Goal: Task Accomplishment & Management: Use online tool/utility

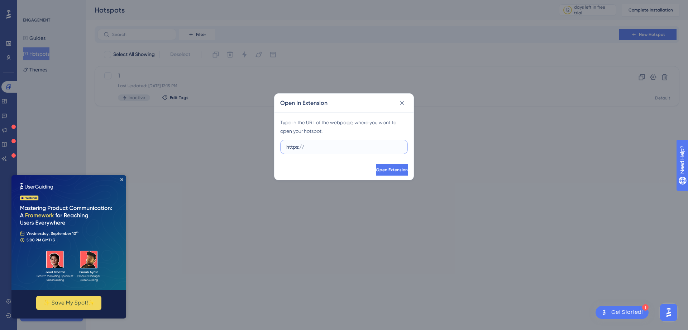
click at [313, 148] on input "https://" at bounding box center [344, 147] width 115 height 8
drag, startPoint x: 313, startPoint y: 148, endPoint x: 190, endPoint y: 181, distance: 127.2
click at [190, 182] on div "Open In Extension Type in the URL of the webpage, where you want to open your h…" at bounding box center [344, 165] width 688 height 330
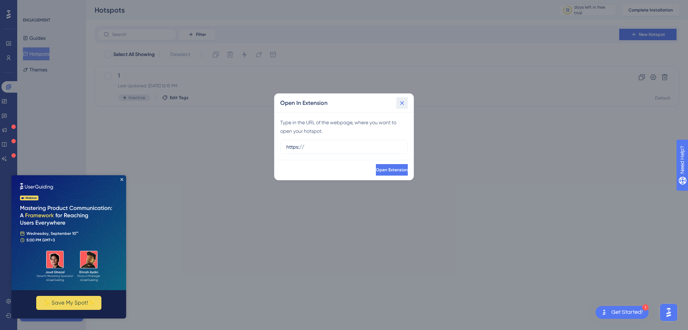
click at [403, 98] on button at bounding box center [402, 102] width 11 height 11
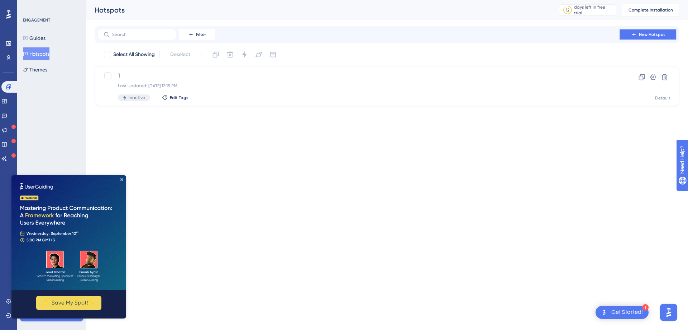
click at [638, 33] on button "New Hotspot" at bounding box center [648, 34] width 57 height 11
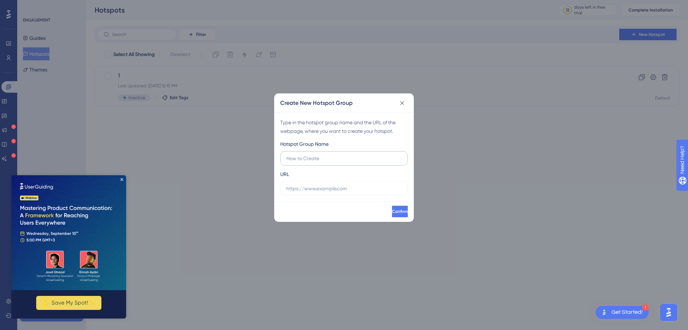
click at [340, 158] on input "text" at bounding box center [344, 158] width 115 height 8
type input "2"
click at [322, 180] on div "URL" at bounding box center [344, 183] width 128 height 26
click at [308, 190] on input "text" at bounding box center [344, 188] width 115 height 8
paste input "[URL][DOMAIN_NAME]"
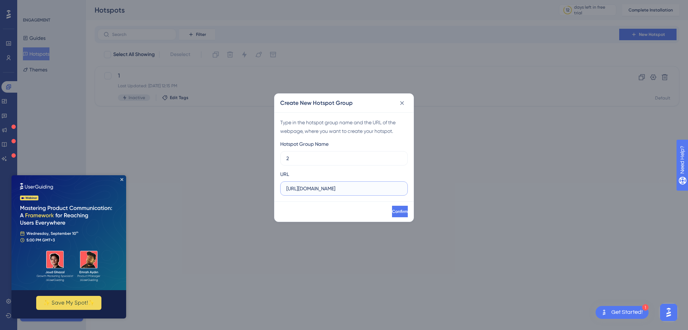
scroll to position [0, 360]
type input "[URL][DOMAIN_NAME]"
click at [391, 208] on button "Confirm" at bounding box center [399, 210] width 17 height 11
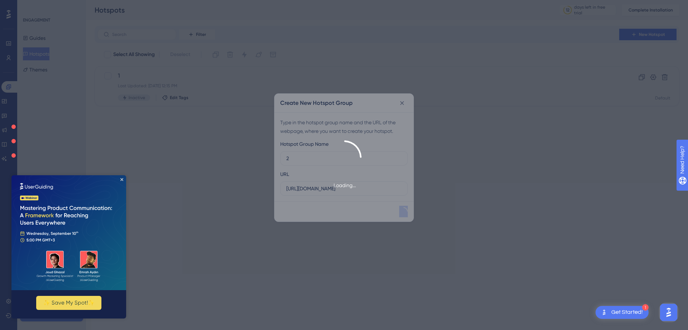
scroll to position [0, 0]
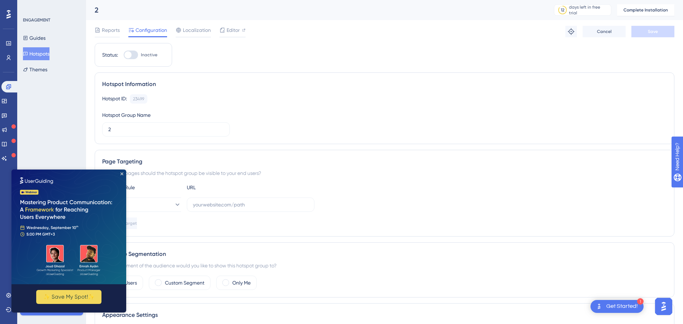
click at [34, 55] on button "Hotspots" at bounding box center [36, 53] width 27 height 13
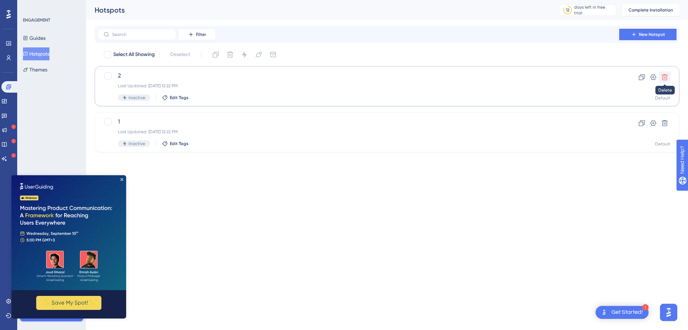
click at [669, 79] on button at bounding box center [664, 76] width 11 height 11
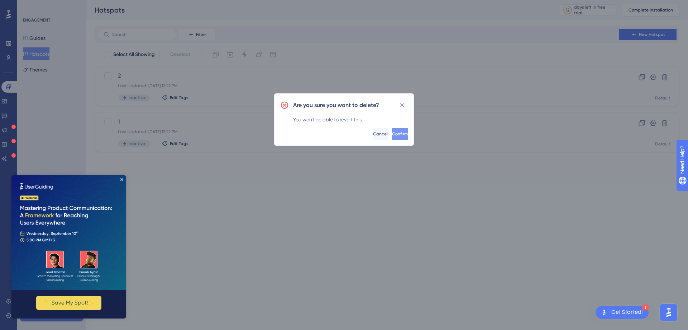
click at [392, 136] on span "Confirm" at bounding box center [400, 134] width 16 height 6
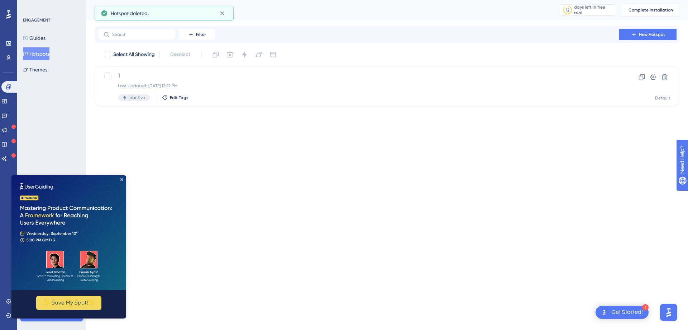
click at [663, 118] on div "Performance Users Engagement Widgets Feedback Product Updates Knowledge Base AI…" at bounding box center [344, 64] width 688 height 129
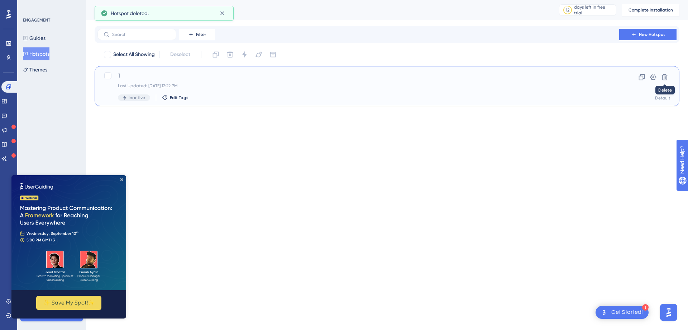
click at [669, 70] on div "1 Last Updated: [DATE] 12:22 PM Inactive Edit Tags Clone Settings Delete Default" at bounding box center [387, 86] width 585 height 40
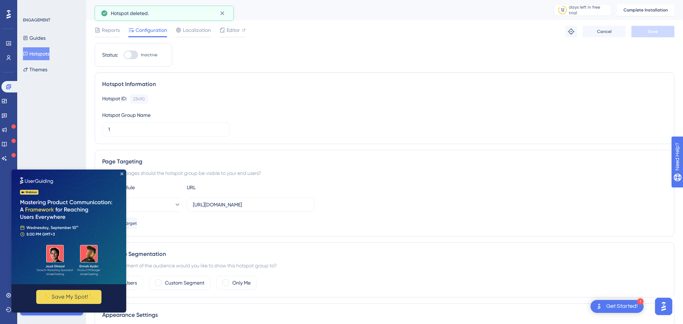
click at [668, 78] on div "Hotspot Information Hotspot ID: 23490 Copy Hotspot Group Name 1" at bounding box center [385, 108] width 580 height 72
click at [28, 54] on icon at bounding box center [25, 53] width 5 height 5
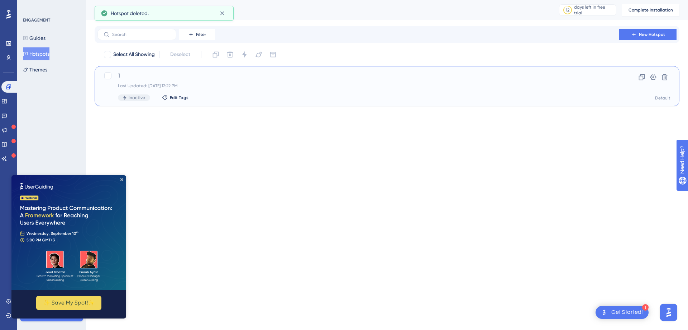
click at [664, 71] on div "1 Last Updated: [DATE] 12:22 PM Inactive Edit Tags Clone Settings Delete Default" at bounding box center [387, 86] width 585 height 40
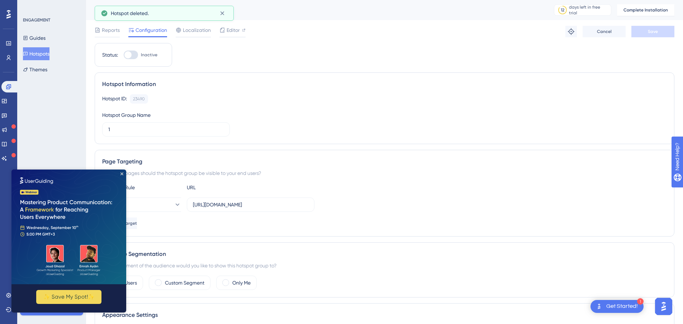
click at [666, 74] on div "Hotspot Information Hotspot ID: 23490 Copy Hotspot Group Name 1" at bounding box center [385, 108] width 580 height 72
click at [40, 51] on button "Hotspots" at bounding box center [36, 53] width 27 height 13
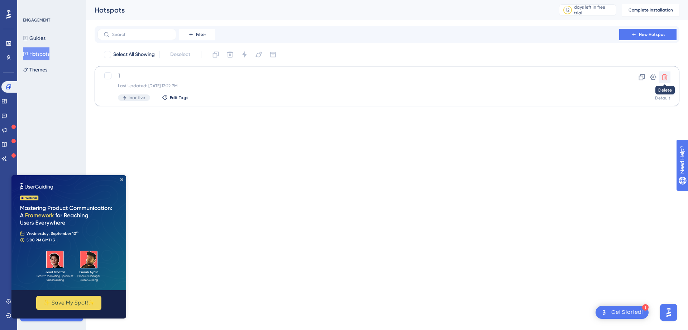
click at [663, 79] on icon at bounding box center [665, 77] width 6 height 6
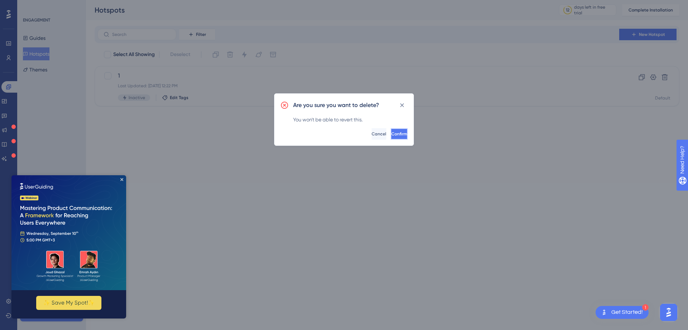
click at [398, 134] on button "Confirm" at bounding box center [399, 133] width 17 height 11
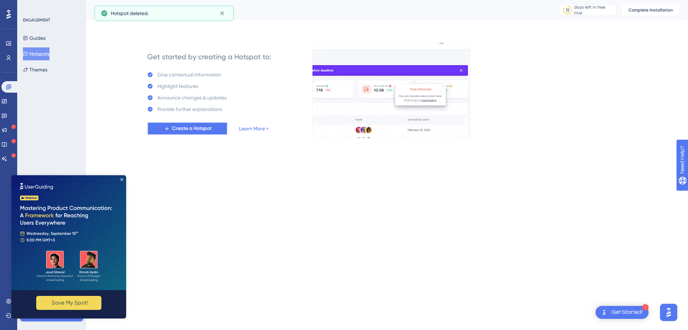
click at [178, 134] on button "Create a Hotspot" at bounding box center [187, 128] width 80 height 13
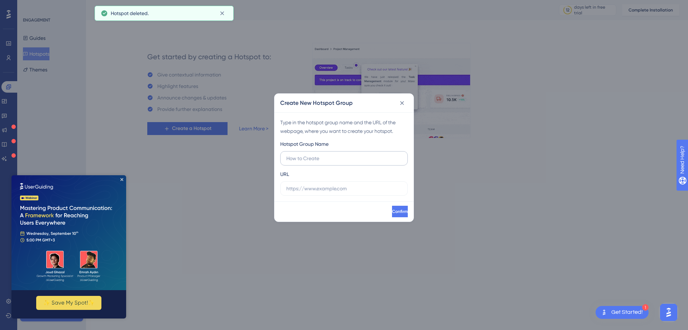
click at [321, 160] on input "text" at bounding box center [344, 158] width 115 height 8
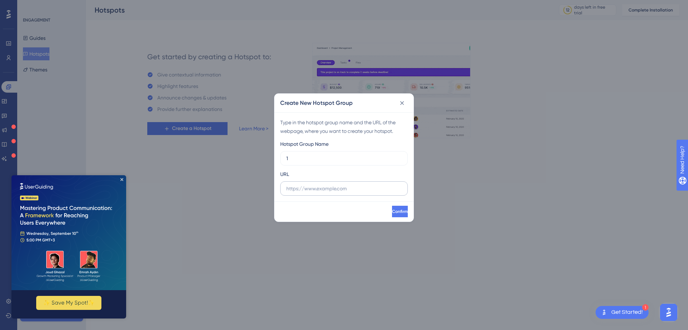
type input "1"
click at [320, 191] on input "text" at bounding box center [344, 188] width 115 height 8
paste input "[URL][DOMAIN_NAME]"
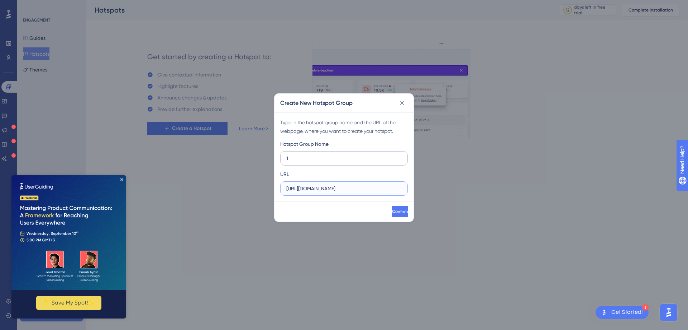
scroll to position [0, 360]
type input "[URL][DOMAIN_NAME]"
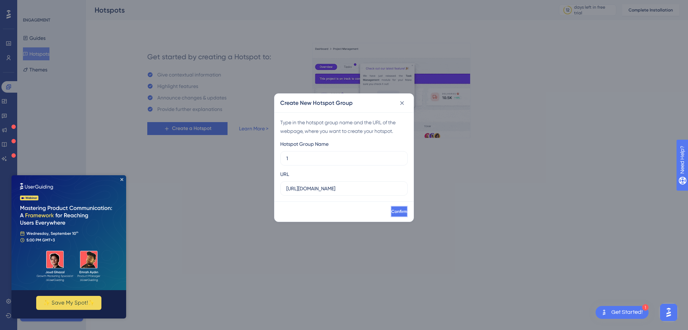
click at [392, 211] on span "Confirm" at bounding box center [400, 211] width 16 height 6
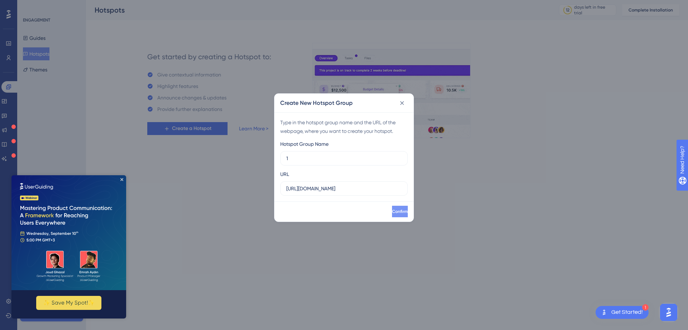
scroll to position [0, 0]
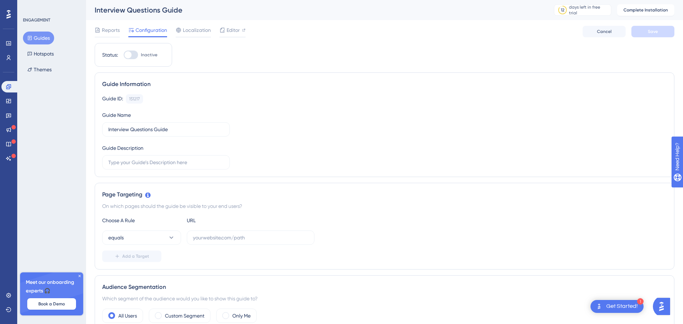
click at [128, 54] on div at bounding box center [127, 54] width 7 height 7
click at [124, 55] on input "Inactive" at bounding box center [123, 55] width 0 height 0
checkbox input "false"
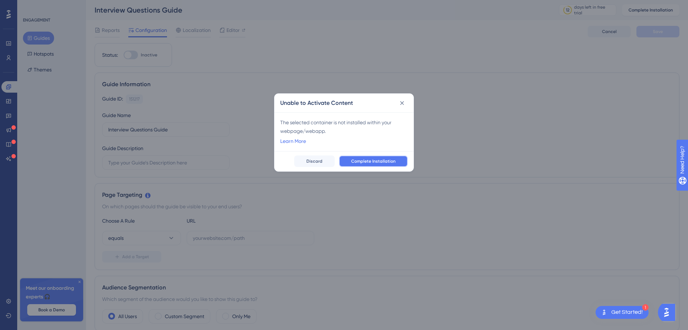
click at [397, 163] on button "Complete Installation" at bounding box center [373, 160] width 69 height 11
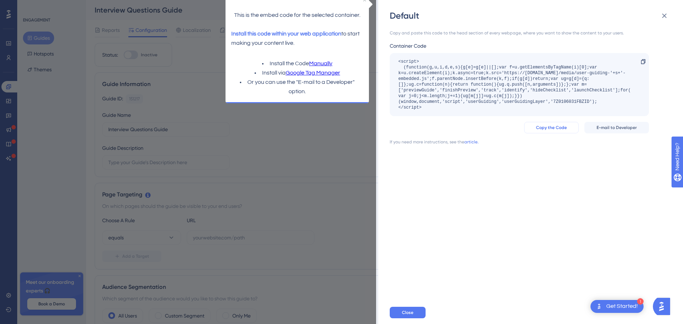
click at [554, 125] on span "Copy the Code" at bounding box center [551, 128] width 31 height 6
